Goal: Navigation & Orientation: Find specific page/section

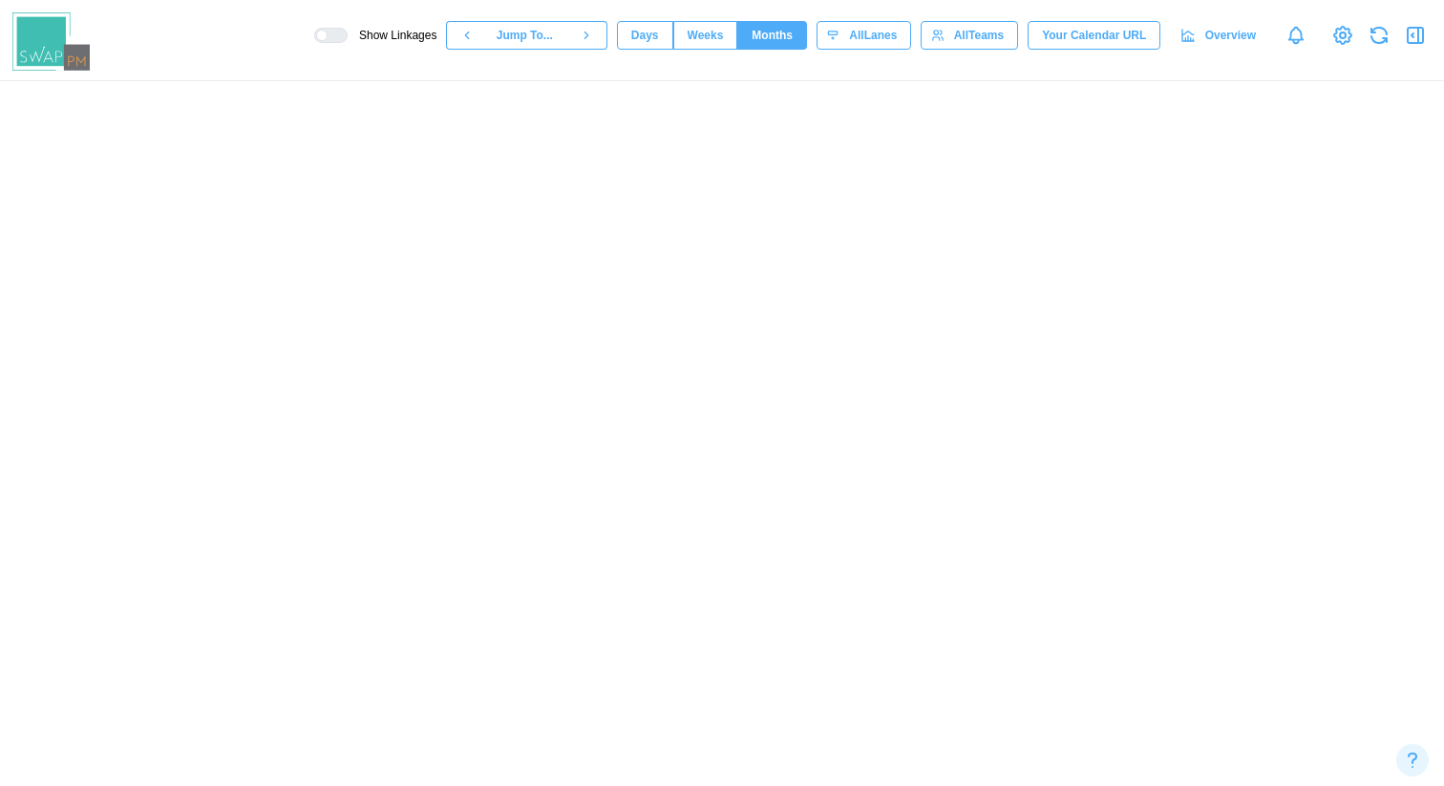
scroll to position [0, 16024]
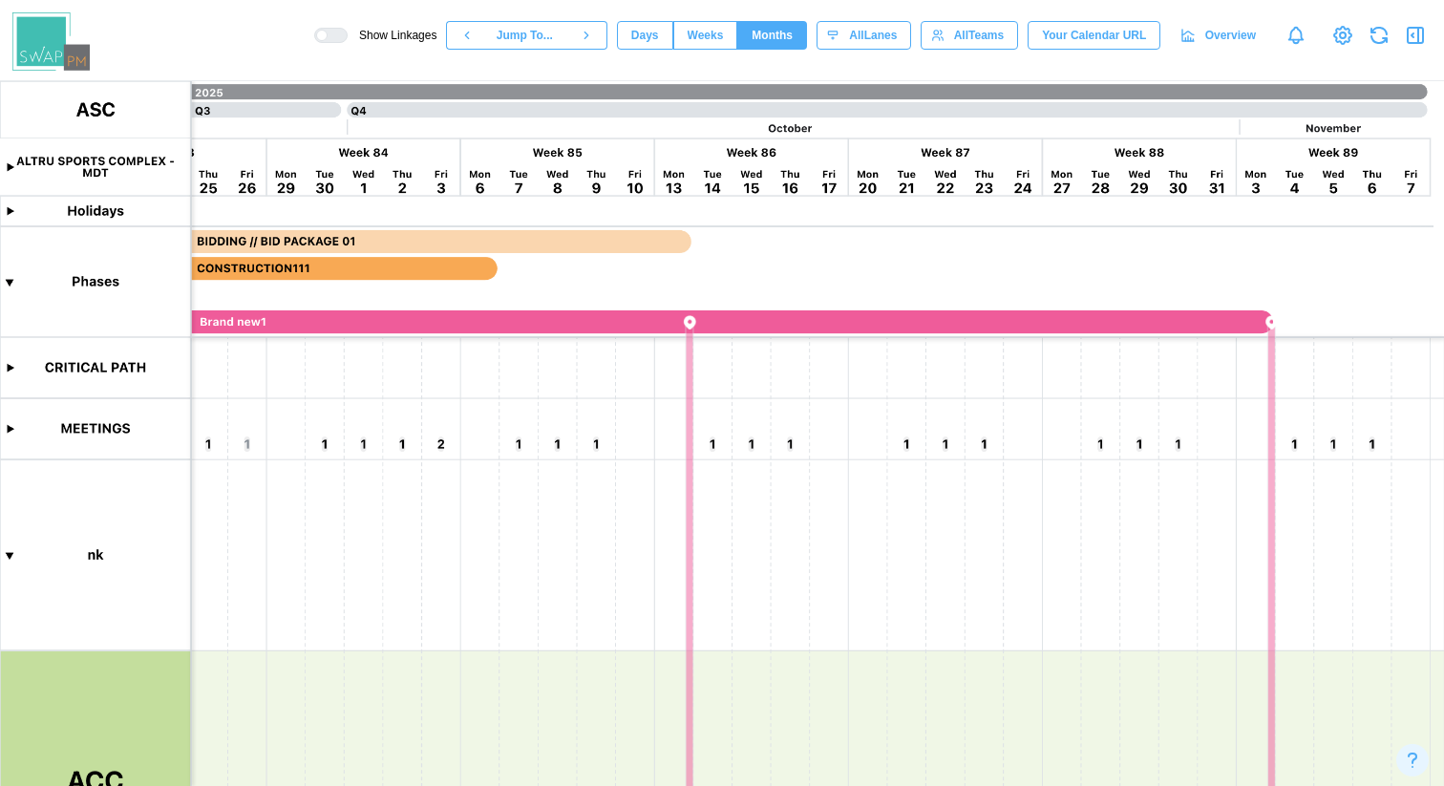
click at [11, 430] on canvas at bounding box center [722, 433] width 1444 height 705
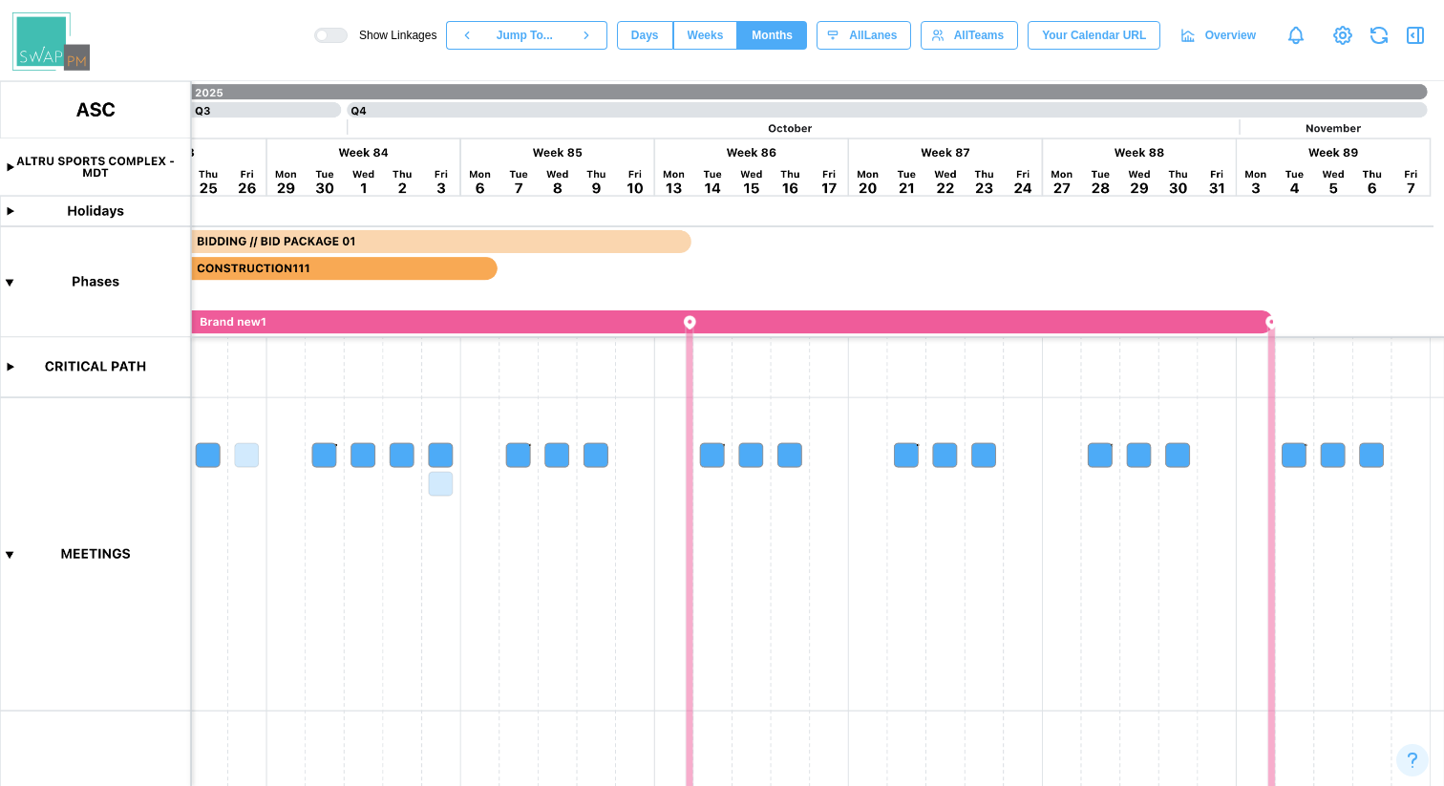
scroll to position [0, 0]
click at [92, 785] on div "Ruler mode..." at bounding box center [722, 798] width 1444 height 24
drag, startPoint x: 586, startPoint y: 261, endPoint x: 632, endPoint y: 284, distance: 52.1
click at [632, 785] on div at bounding box center [722, 786] width 1444 height 0
click at [706, 30] on span "Weeks" at bounding box center [706, 35] width 36 height 27
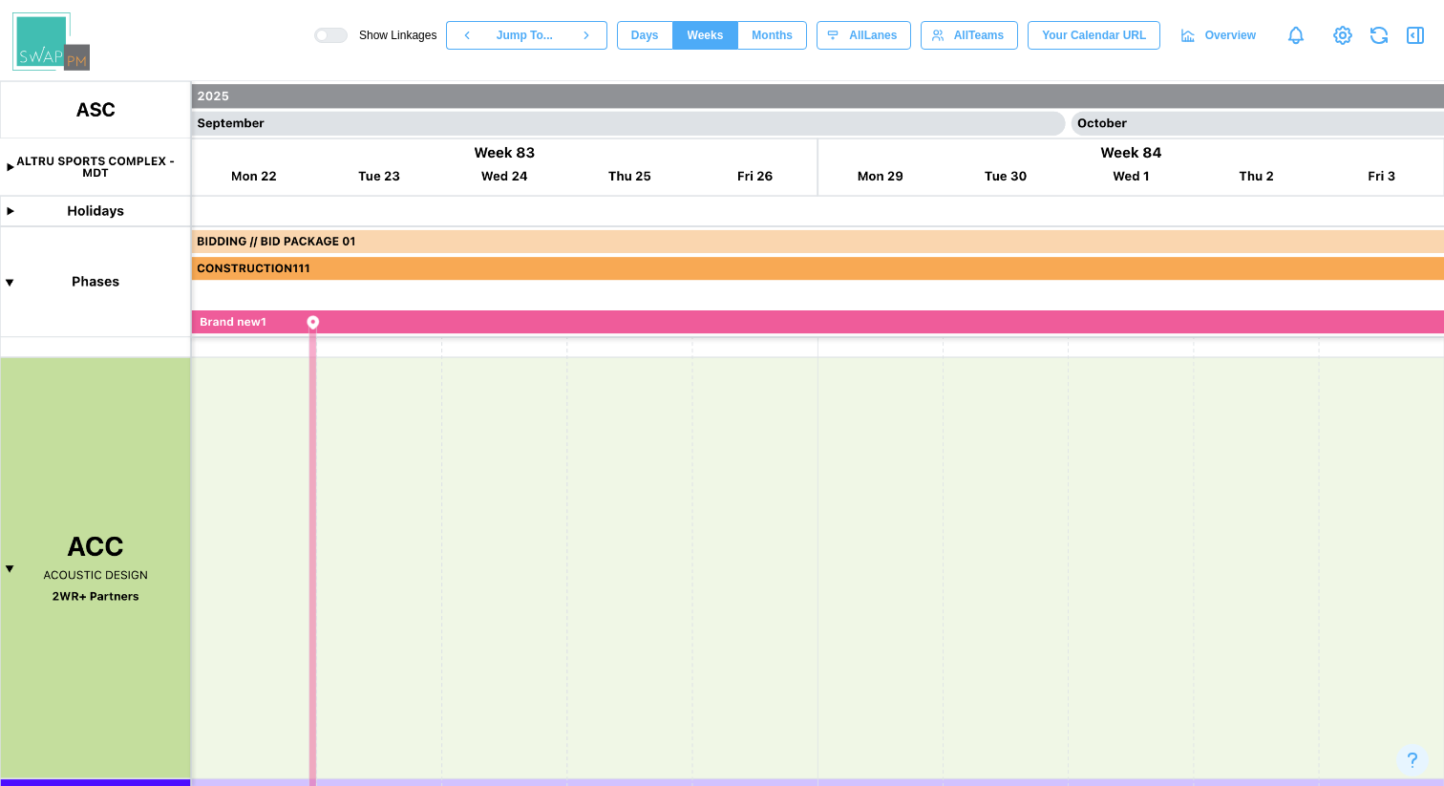
scroll to position [1248, 0]
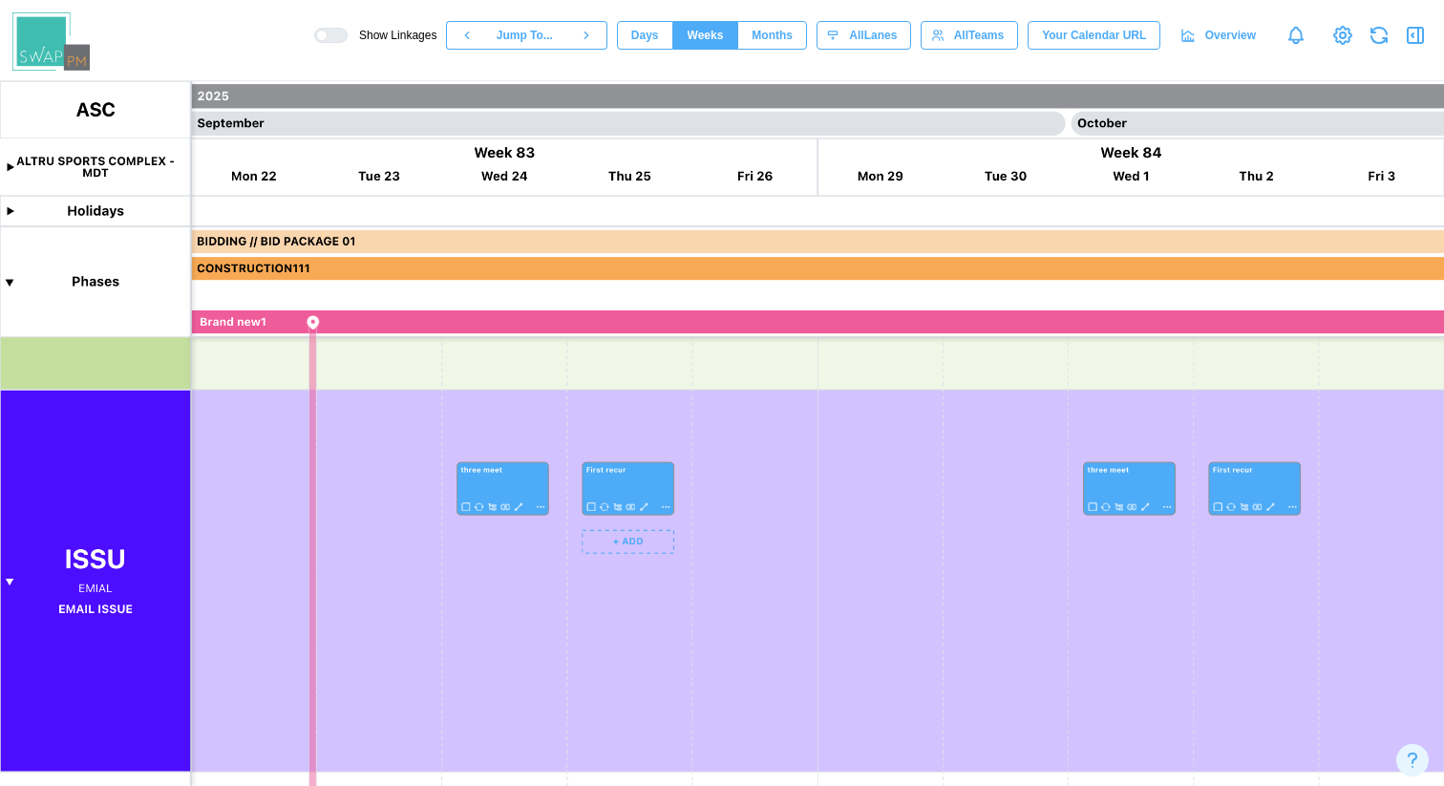
click at [637, 42] on span "Days" at bounding box center [645, 35] width 28 height 27
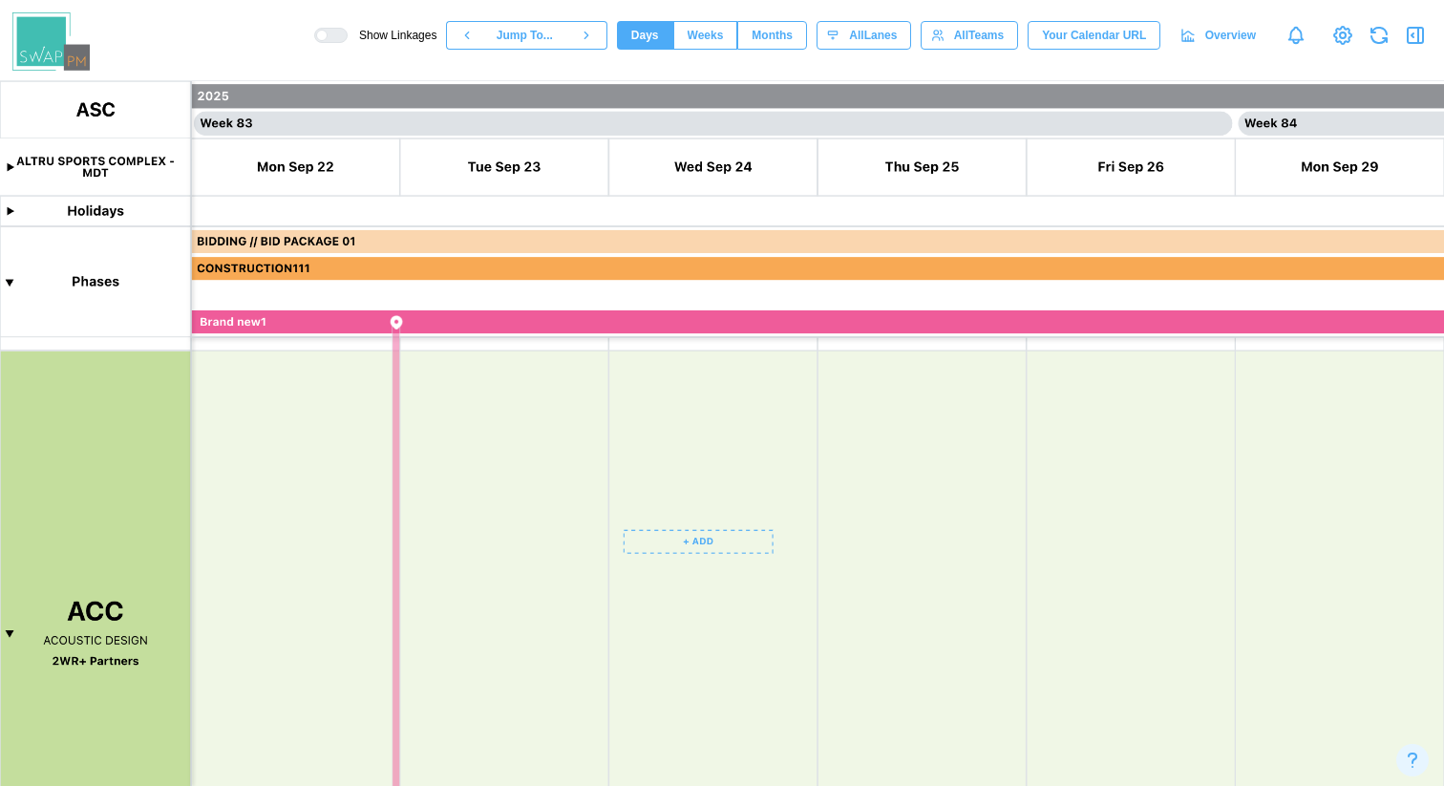
scroll to position [1814, 0]
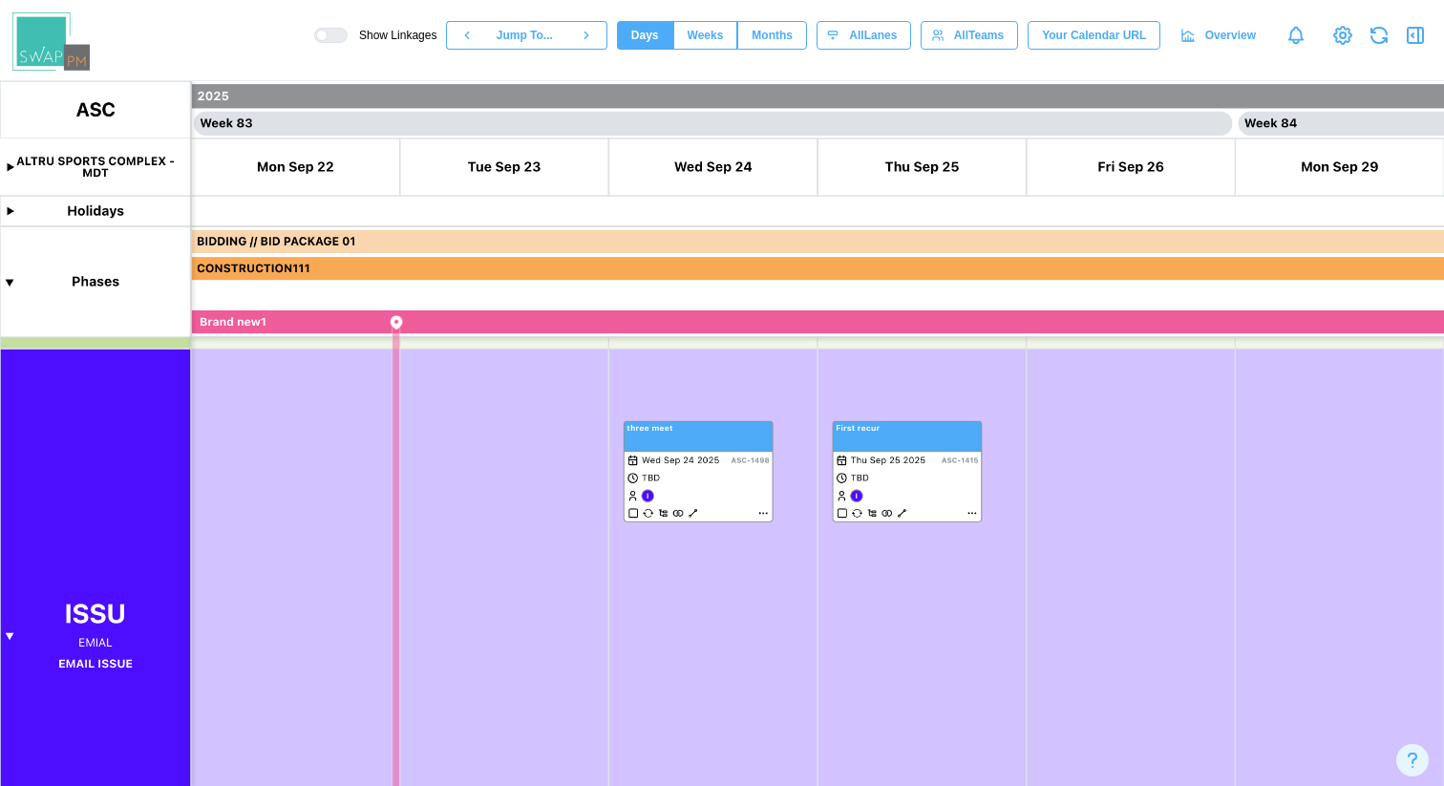
click at [703, 33] on span "Weeks" at bounding box center [706, 35] width 36 height 27
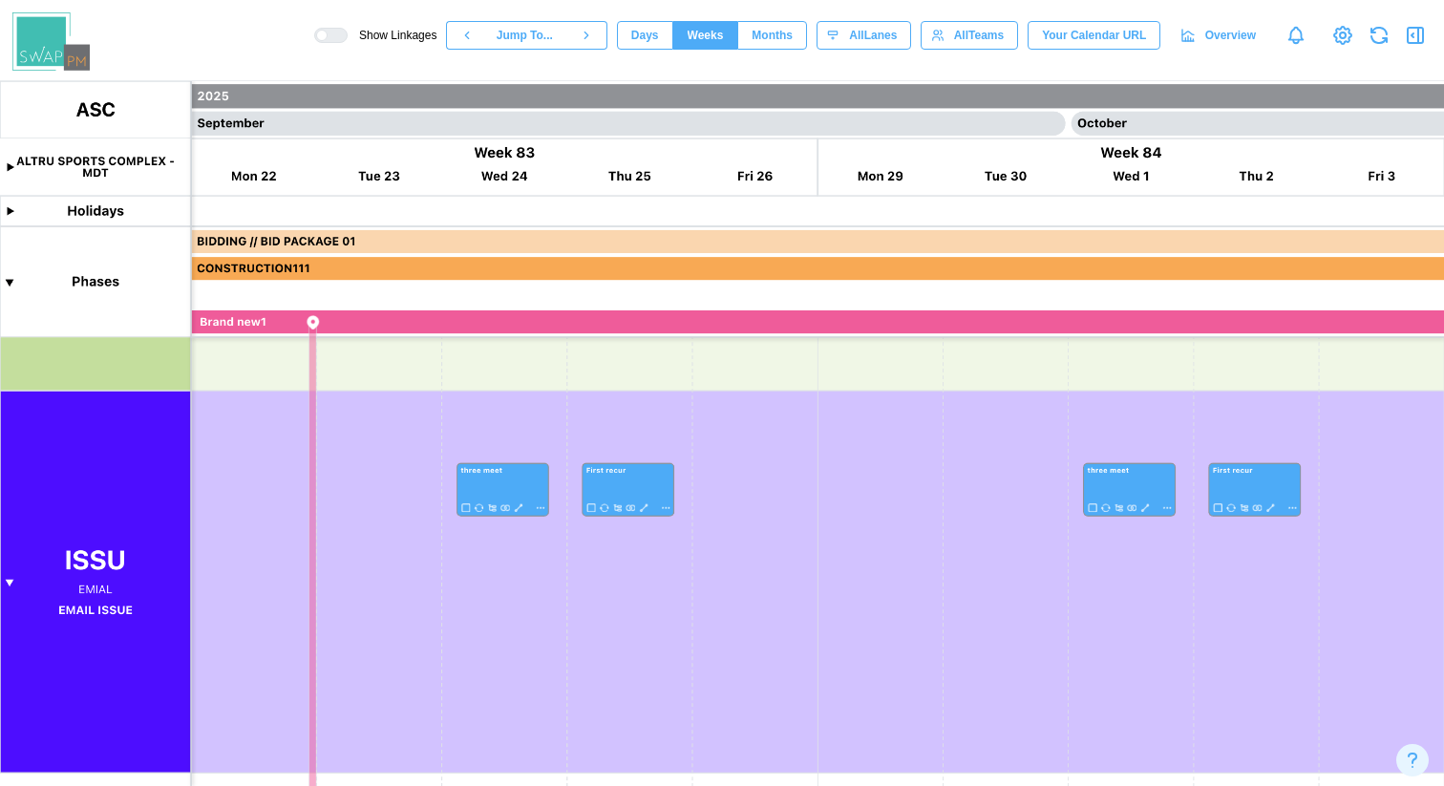
scroll to position [0, 0]
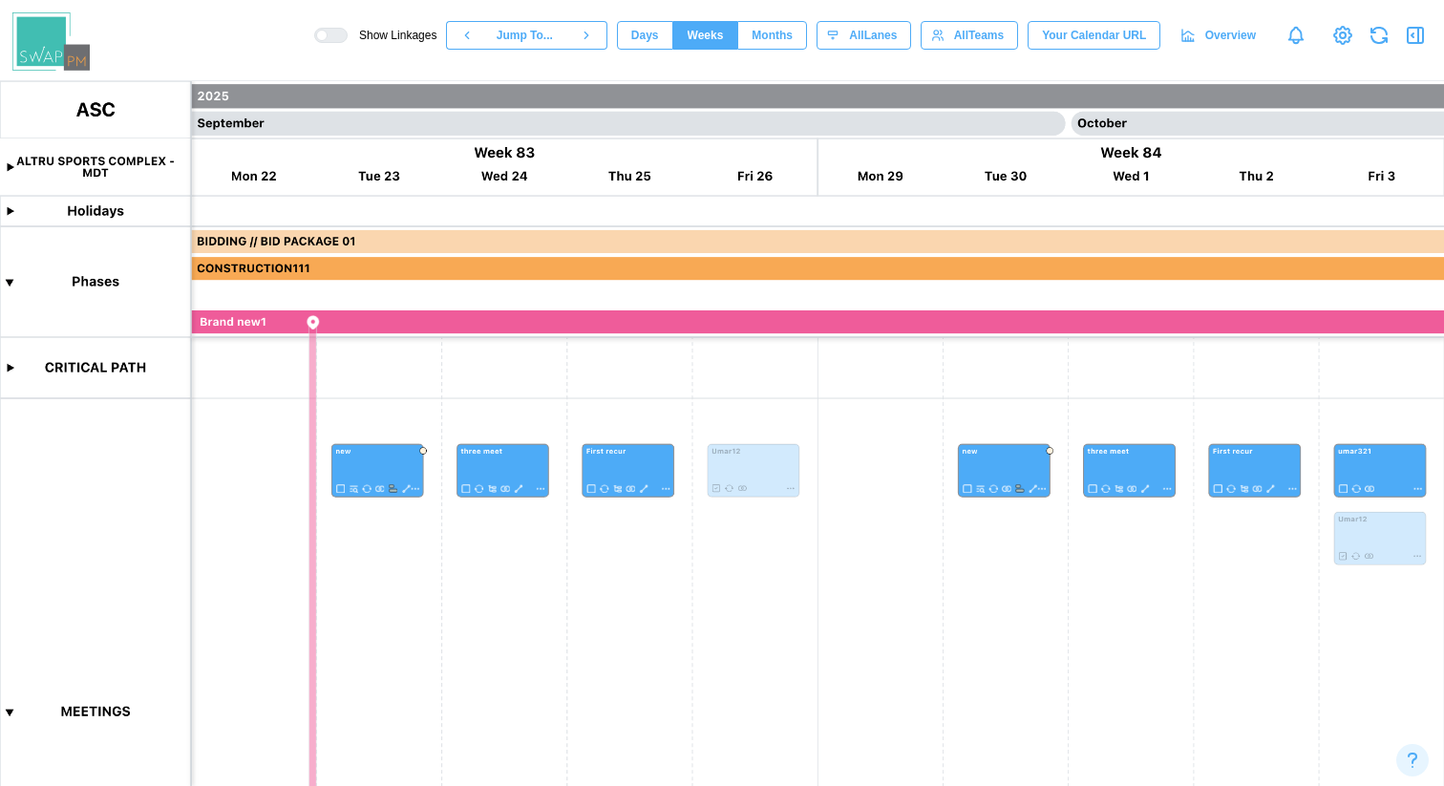
click at [755, 20] on div "Show Linkages Jump To... Days Weeks Months weeks All Lanes All Teams Your Calen…" at bounding box center [879, 35] width 1130 height 32
click at [761, 35] on span "Months" at bounding box center [772, 35] width 41 height 27
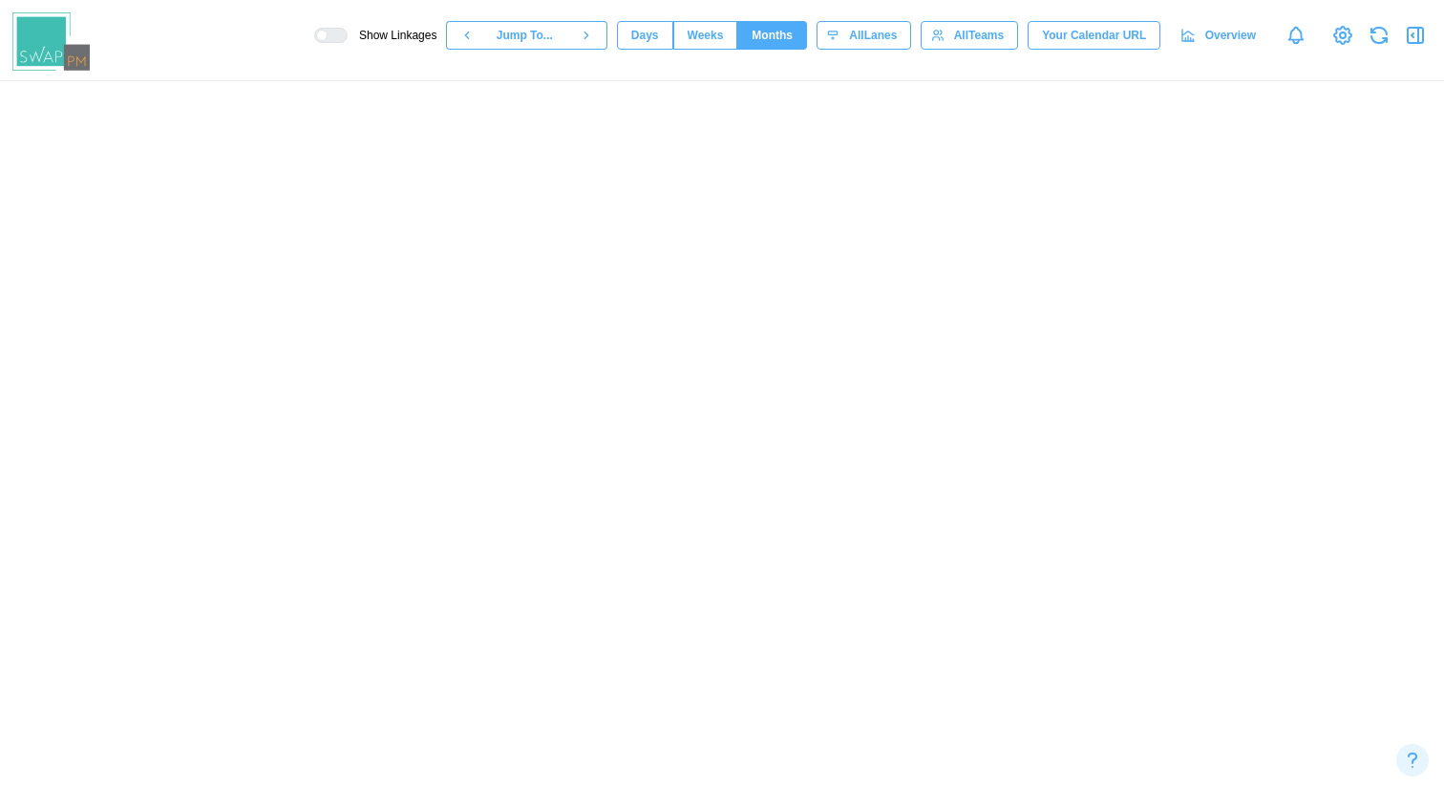
scroll to position [0, 15906]
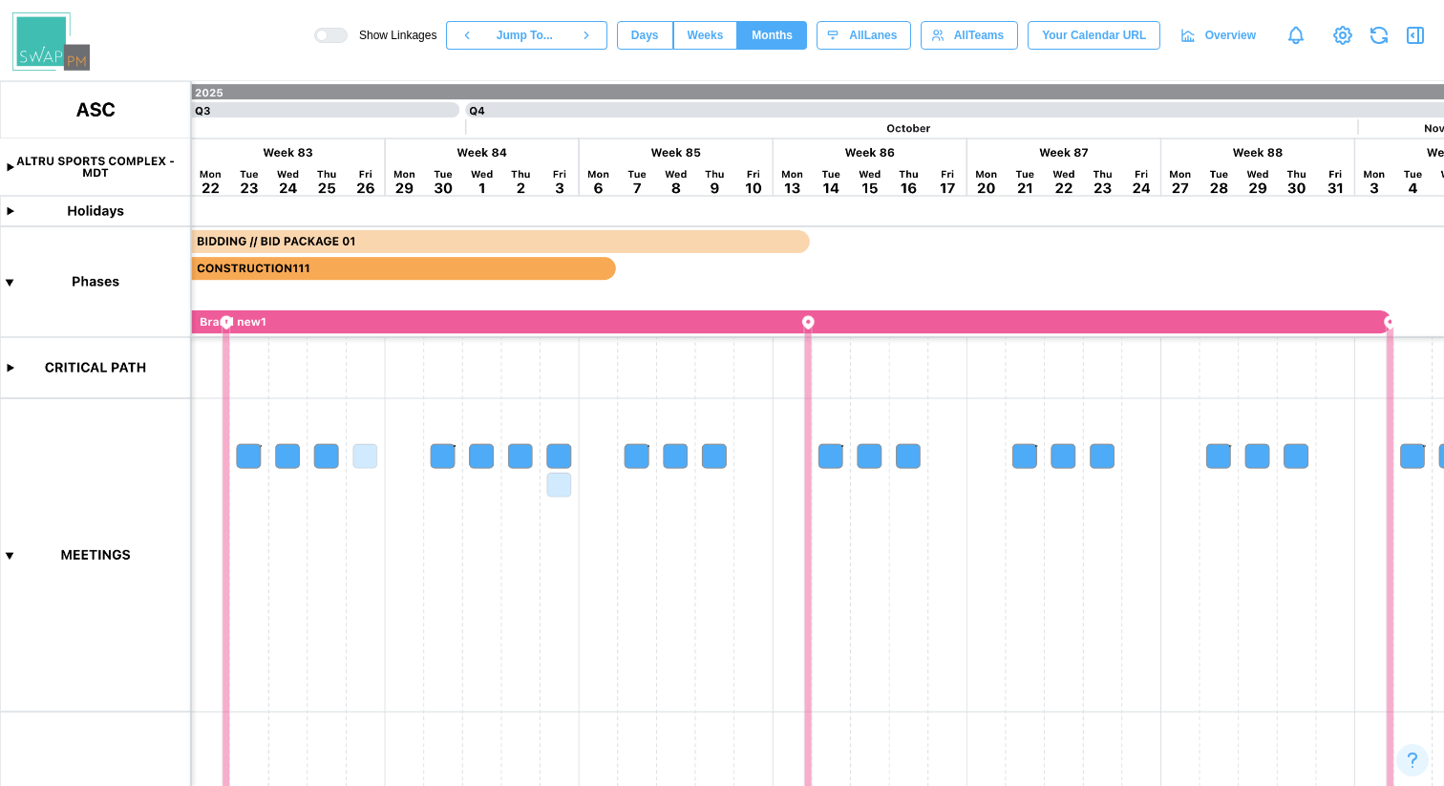
click at [690, 28] on span "Weeks" at bounding box center [706, 35] width 36 height 27
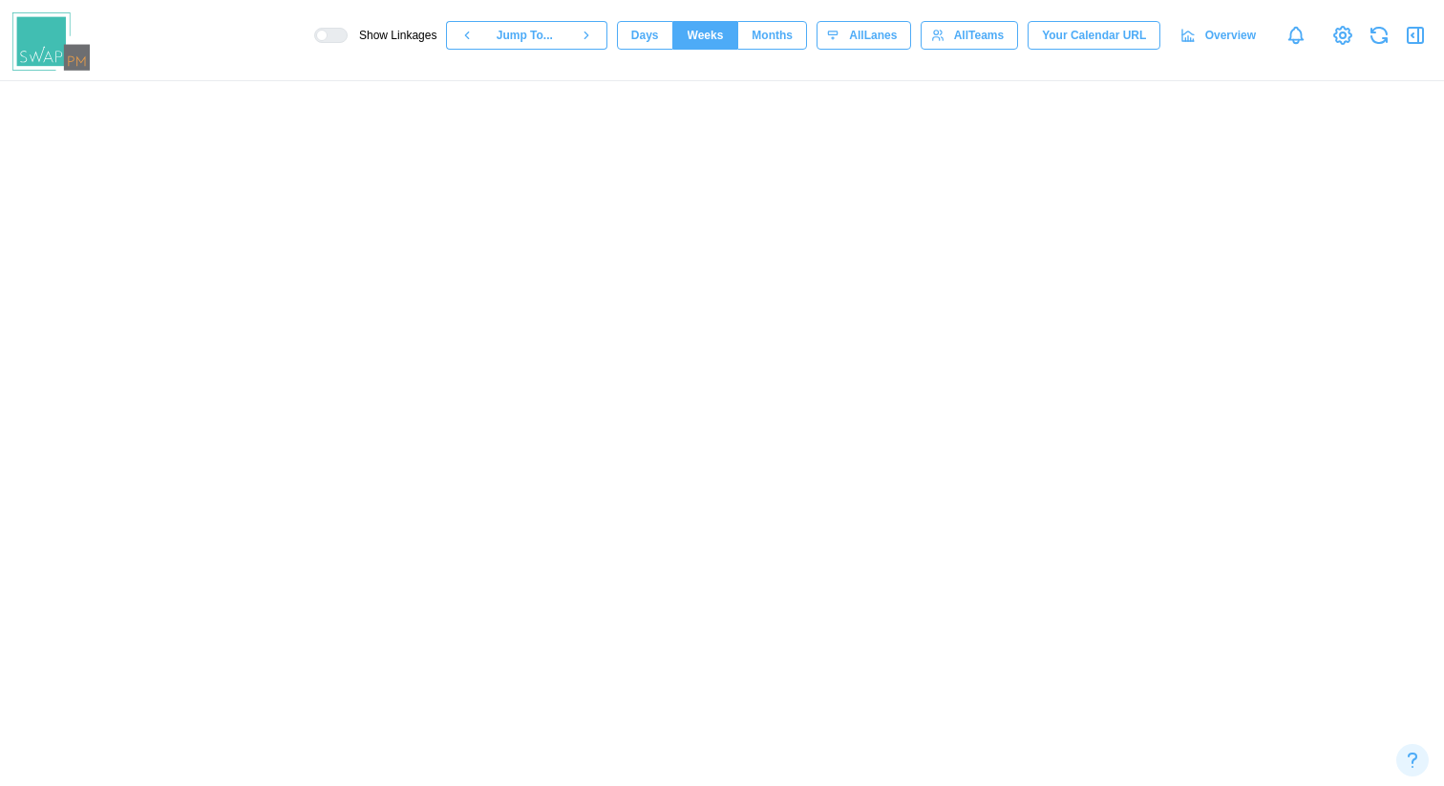
scroll to position [0, 51388]
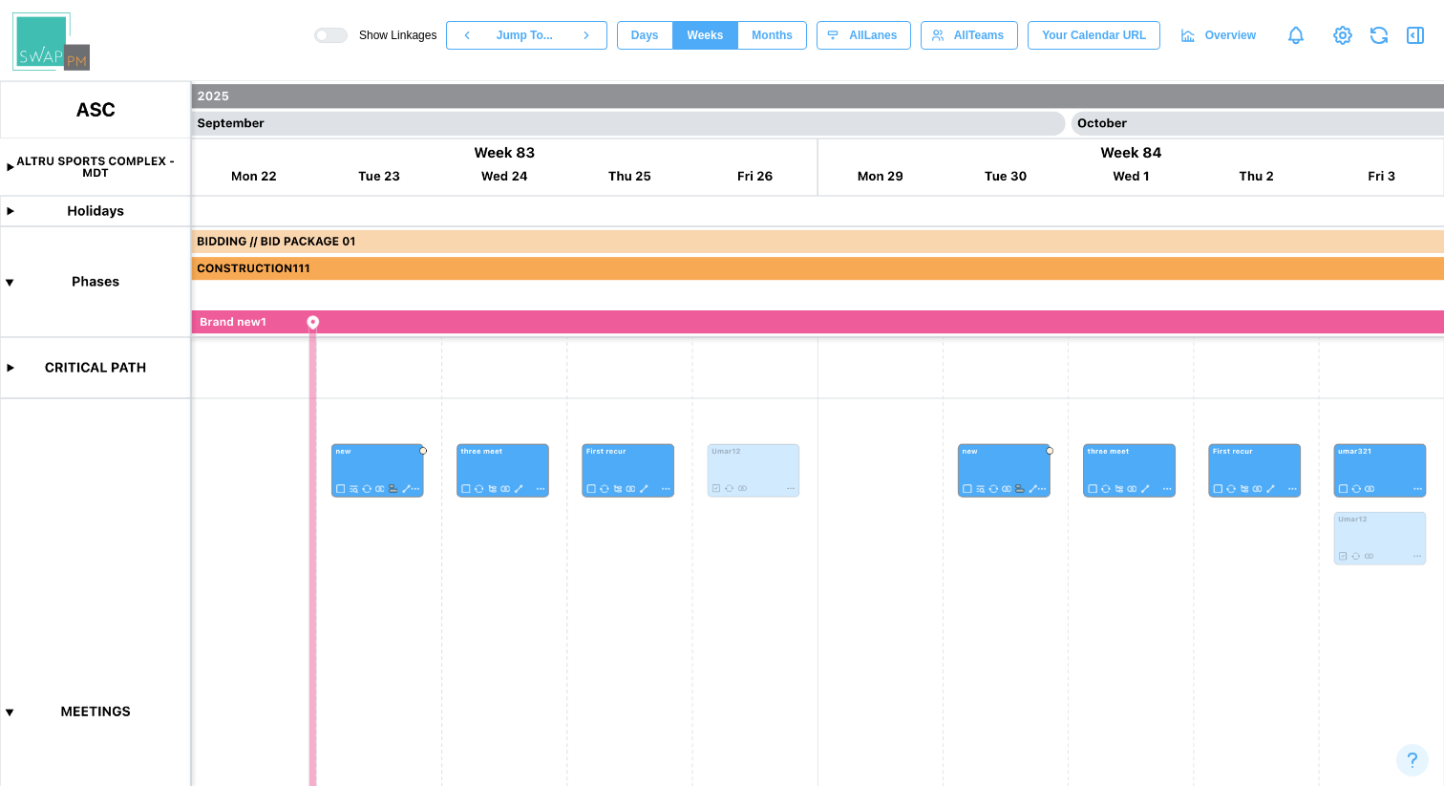
click at [1222, 41] on span "Overview" at bounding box center [1231, 35] width 51 height 27
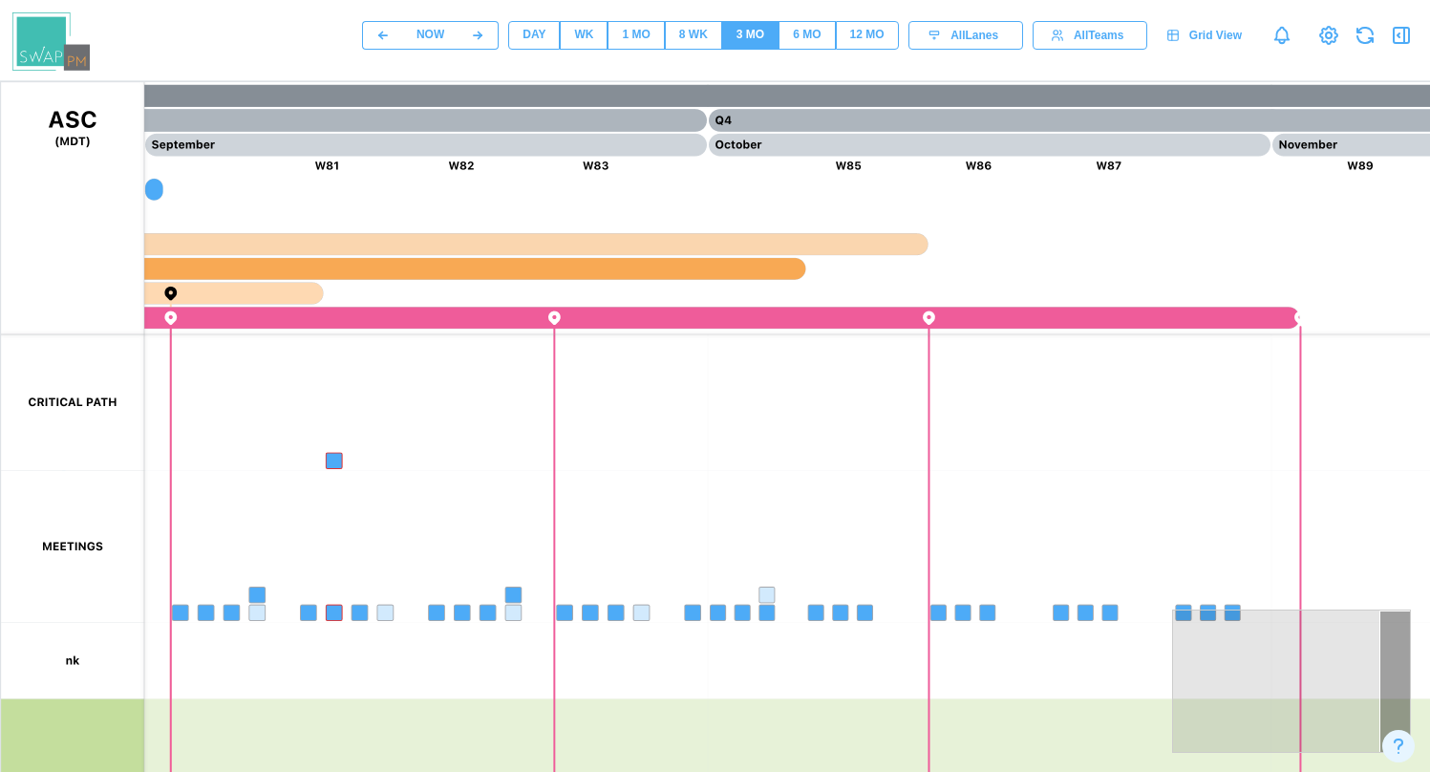
click at [693, 43] on div "8 WK" at bounding box center [693, 35] width 29 height 18
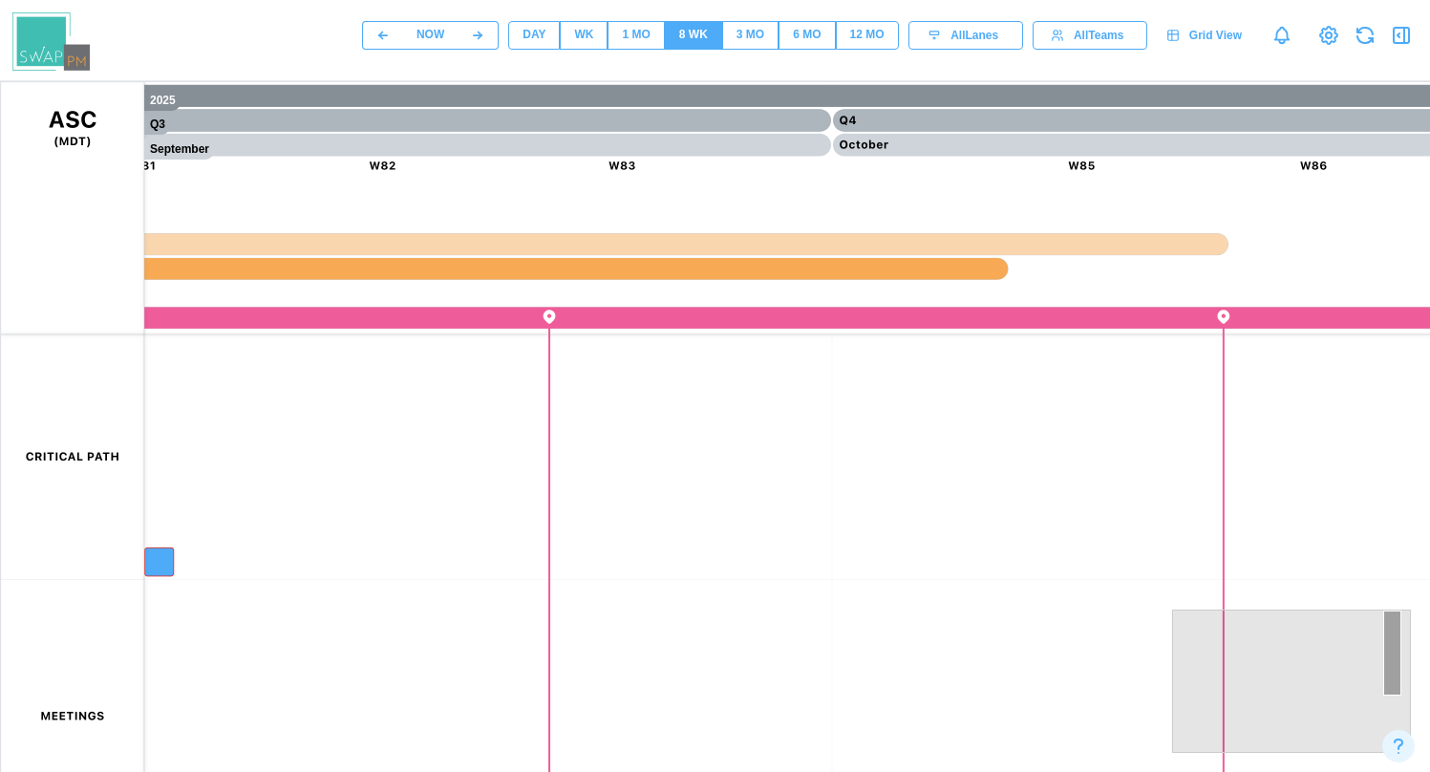
click at [629, 45] on span "1 MO" at bounding box center [636, 35] width 28 height 27
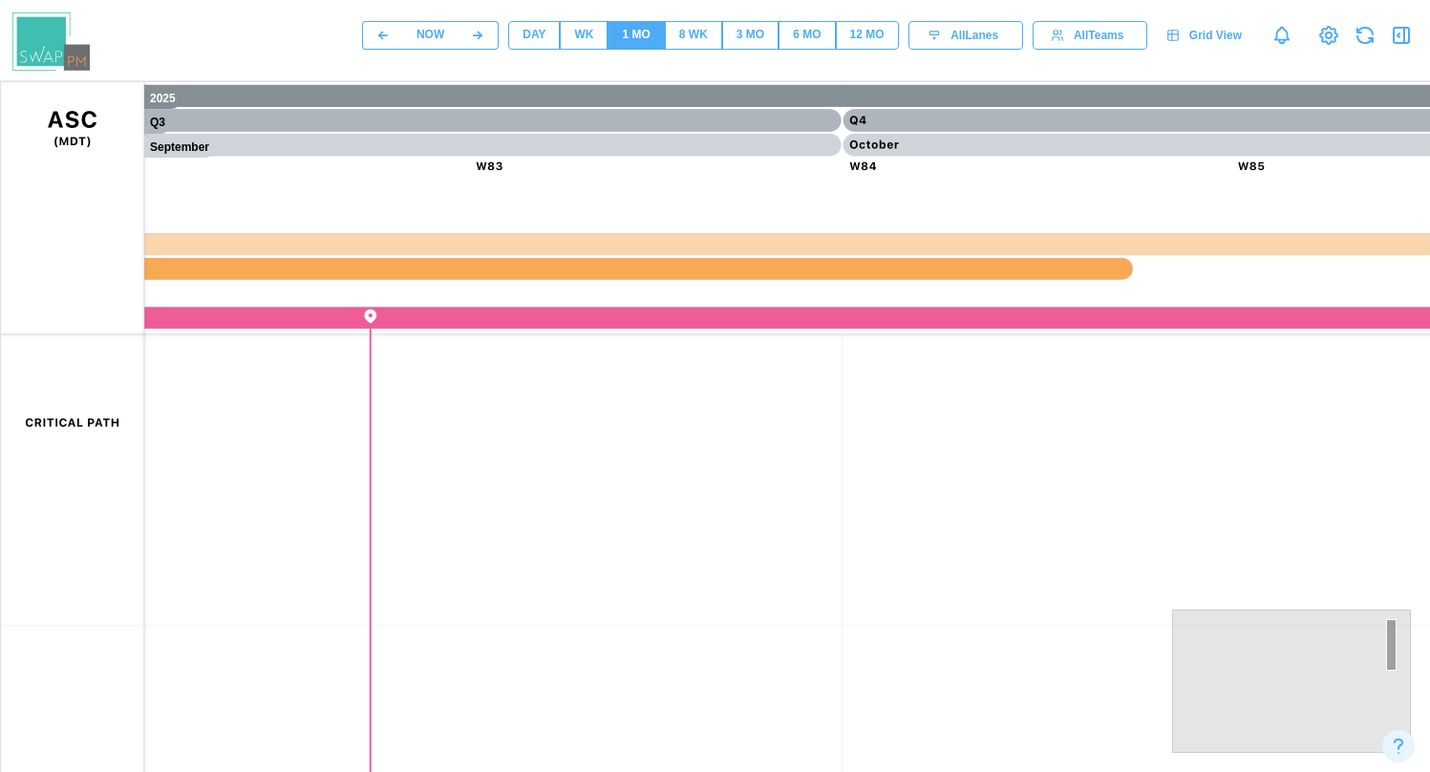
click at [685, 40] on div "8 WK" at bounding box center [693, 35] width 29 height 18
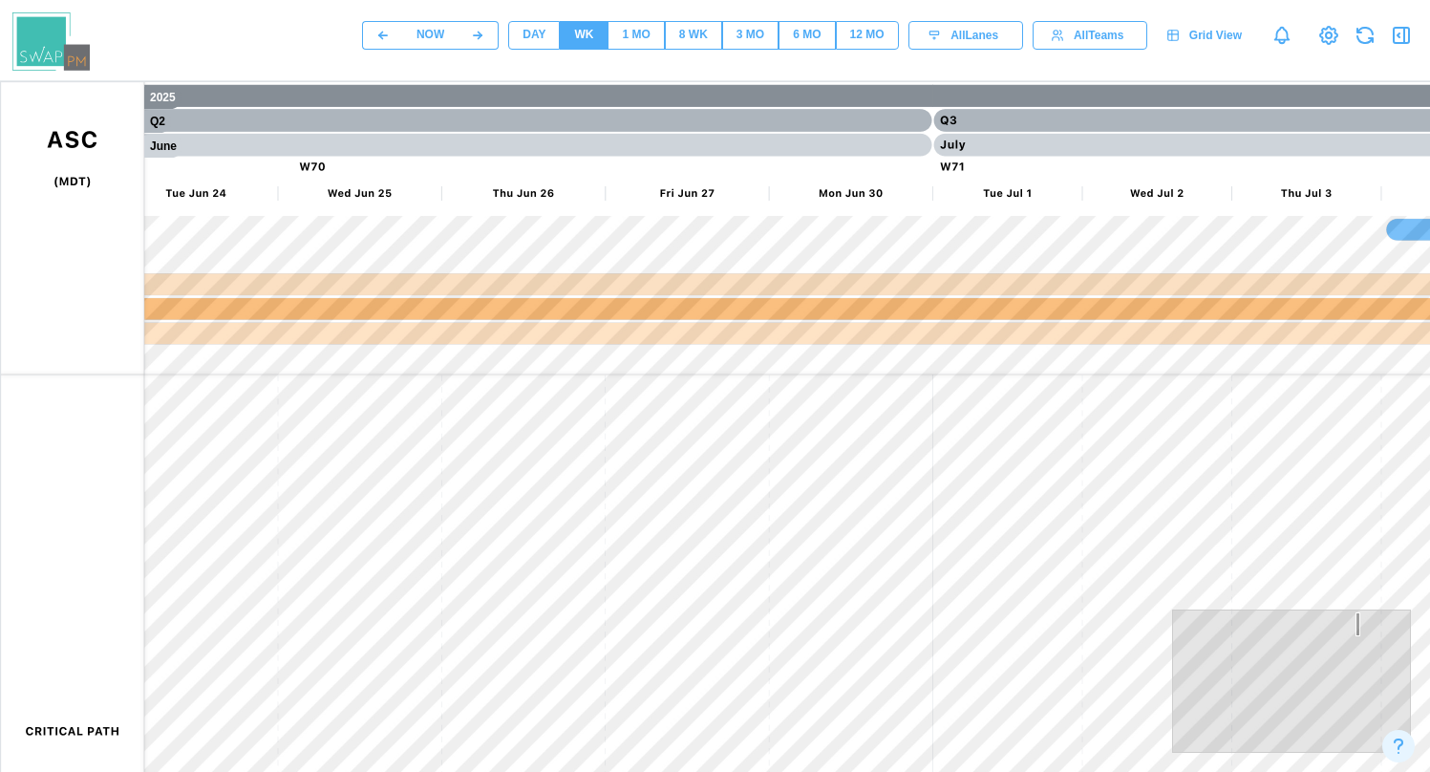
click at [626, 42] on div "1 MO" at bounding box center [636, 35] width 28 height 18
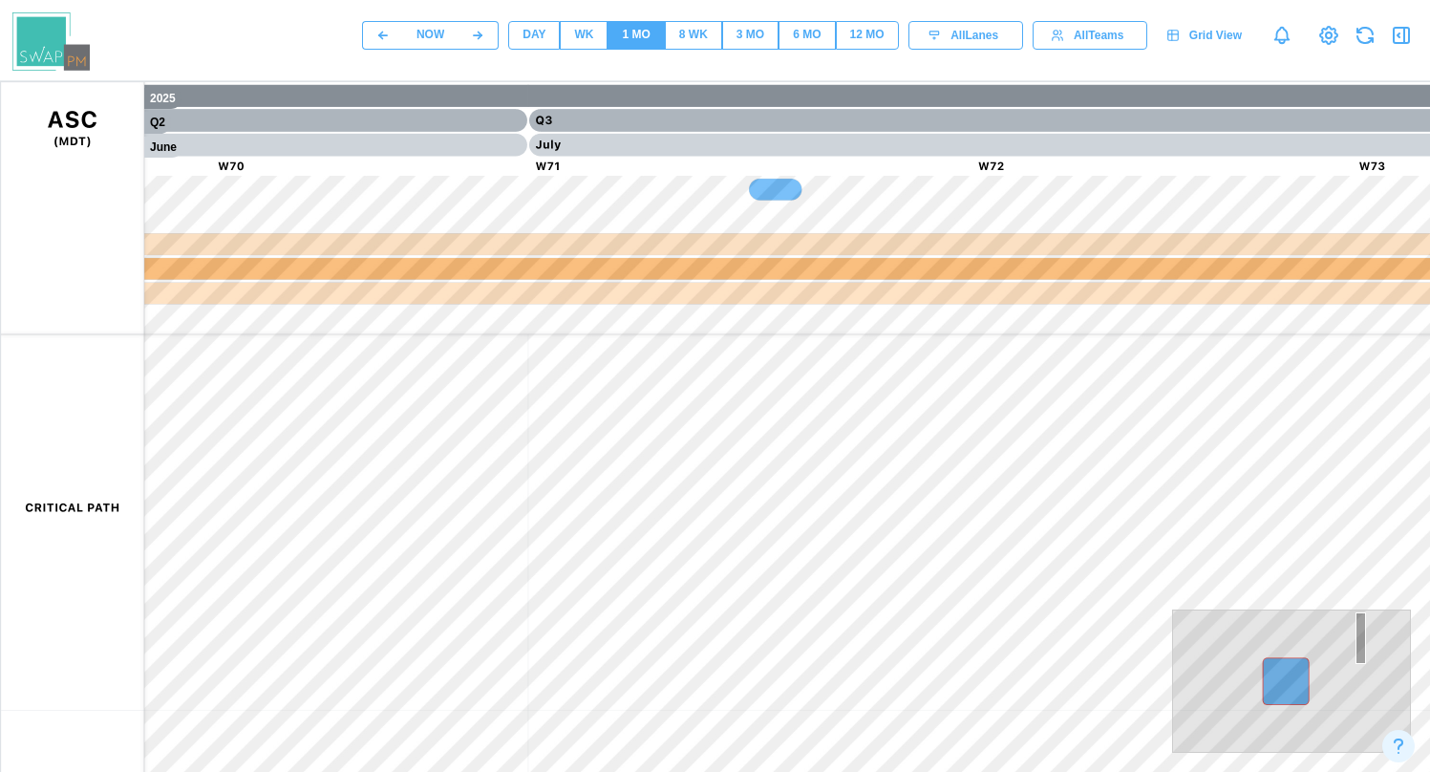
click at [588, 40] on div "WK" at bounding box center [583, 35] width 19 height 18
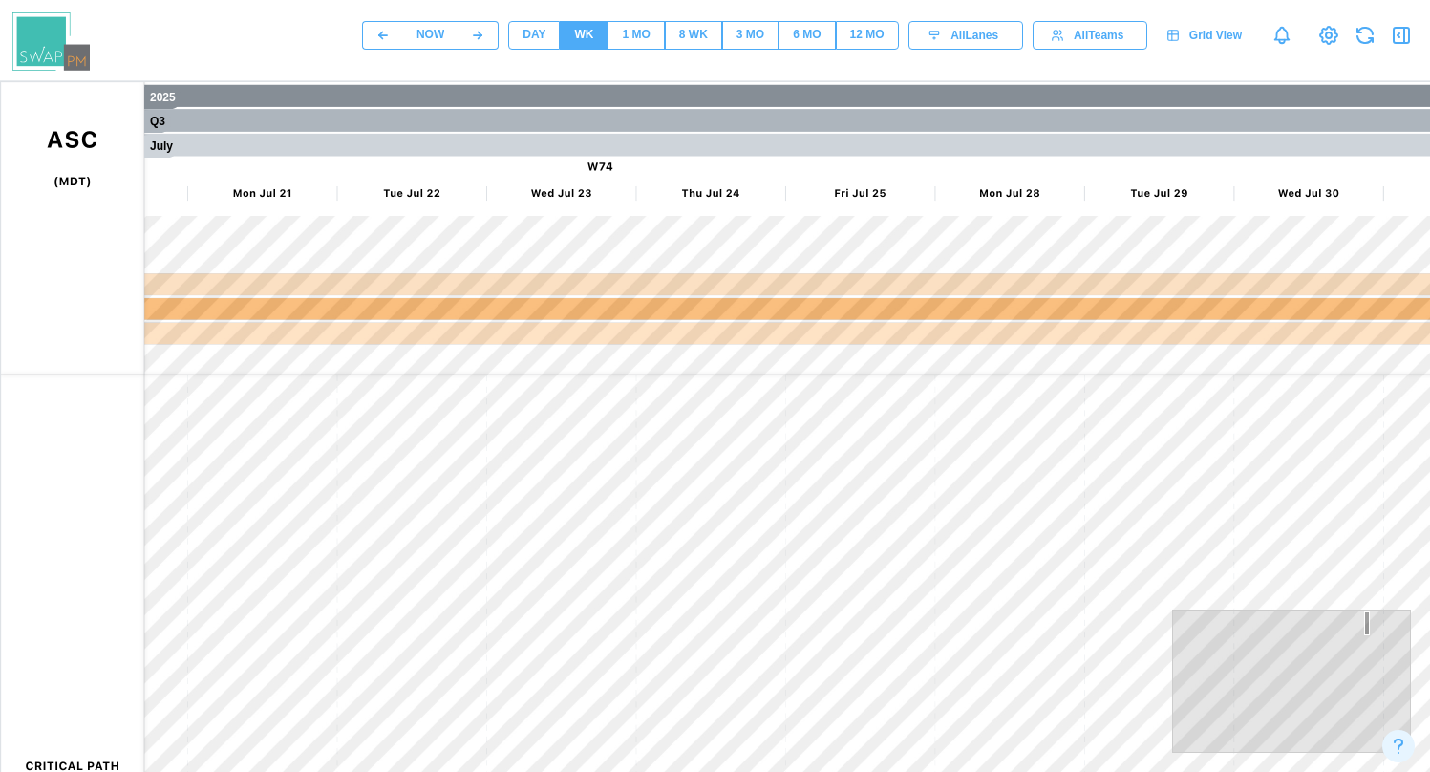
click at [631, 47] on span "1 MO" at bounding box center [636, 35] width 28 height 27
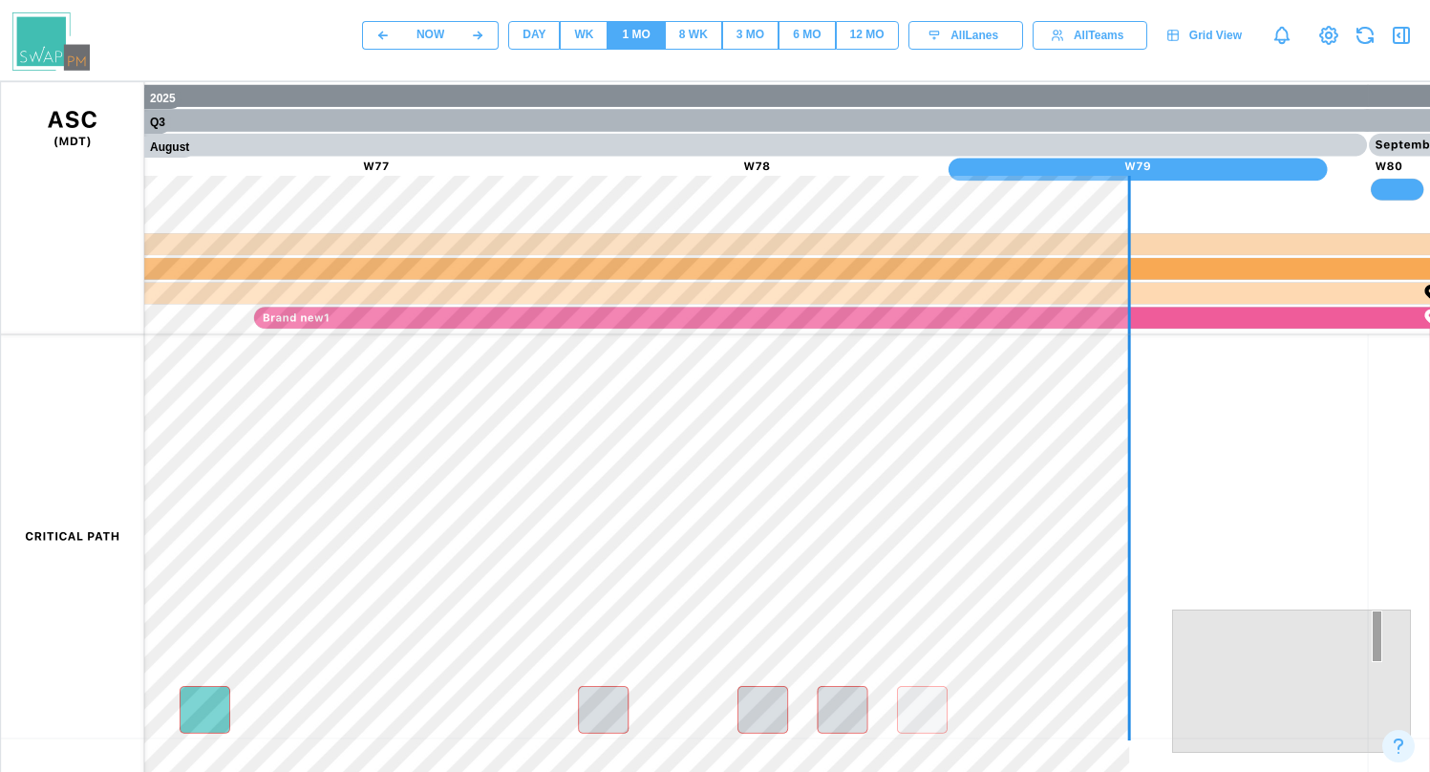
click at [698, 41] on div "8 WK" at bounding box center [693, 35] width 29 height 18
